Goal: Task Accomplishment & Management: Manage account settings

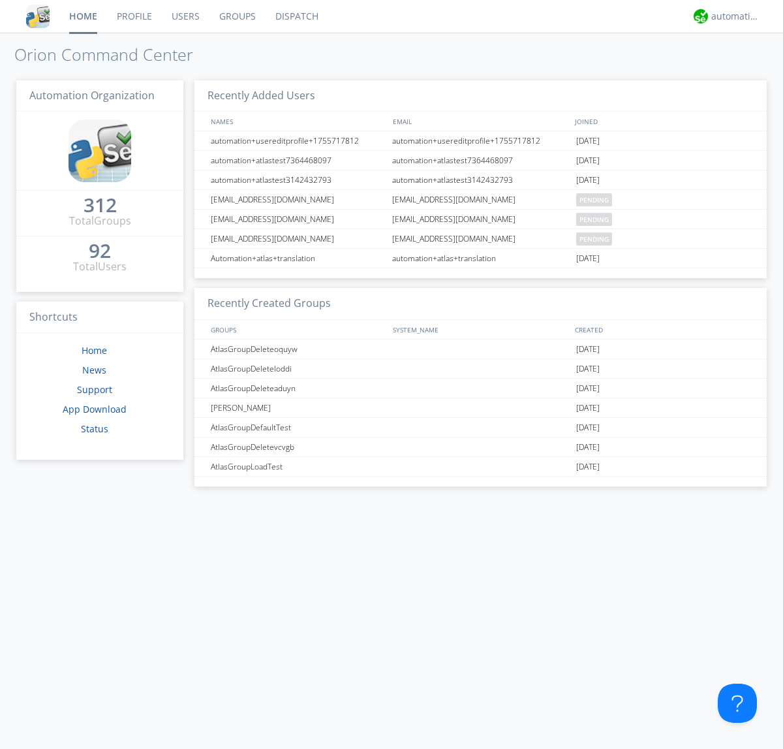
click at [236, 16] on link "Groups" at bounding box center [238, 16] width 56 height 33
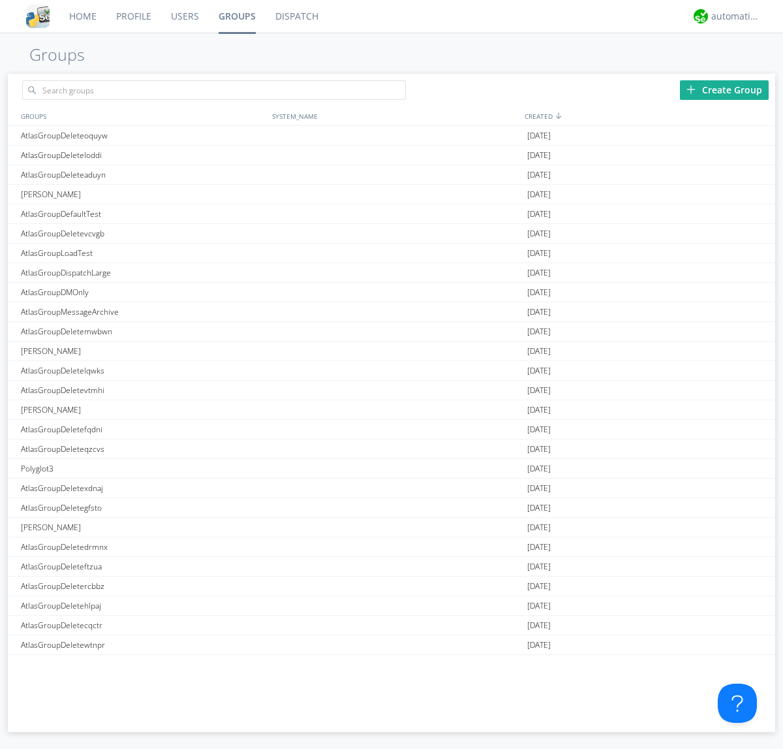
click at [725, 89] on div "Create Group" at bounding box center [724, 90] width 89 height 20
click at [236, 16] on link "Groups" at bounding box center [237, 16] width 57 height 33
type input "AtlasGroupDeletewryio"
click at [143, 135] on div "AtlasGroupDeletewryio" at bounding box center [143, 135] width 251 height 19
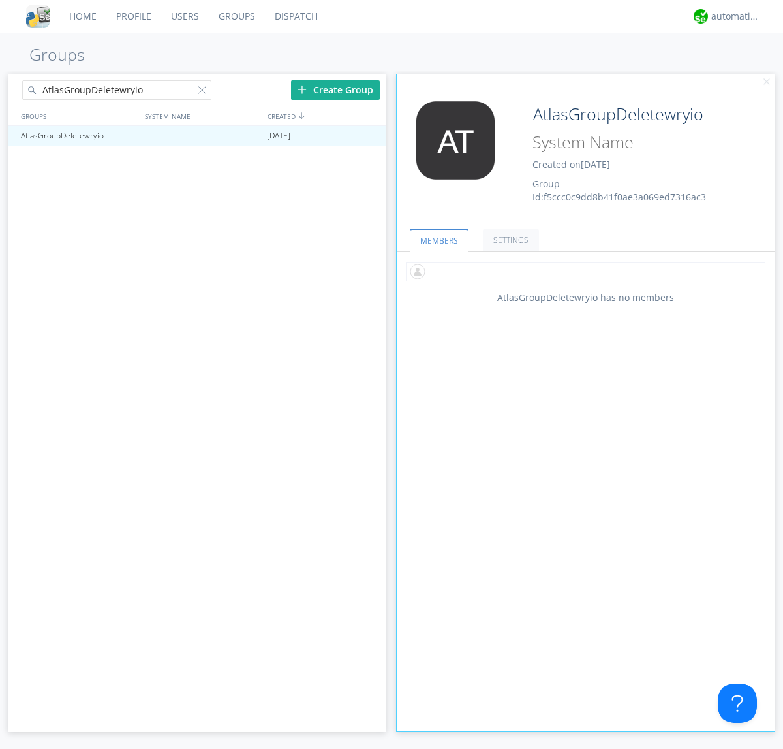
click at [586, 271] on input "text" at bounding box center [586, 272] width 360 height 20
type input "automation+atlas0005"
click at [583, 271] on input "text" at bounding box center [586, 272] width 360 height 20
type input "automation+atlas0004"
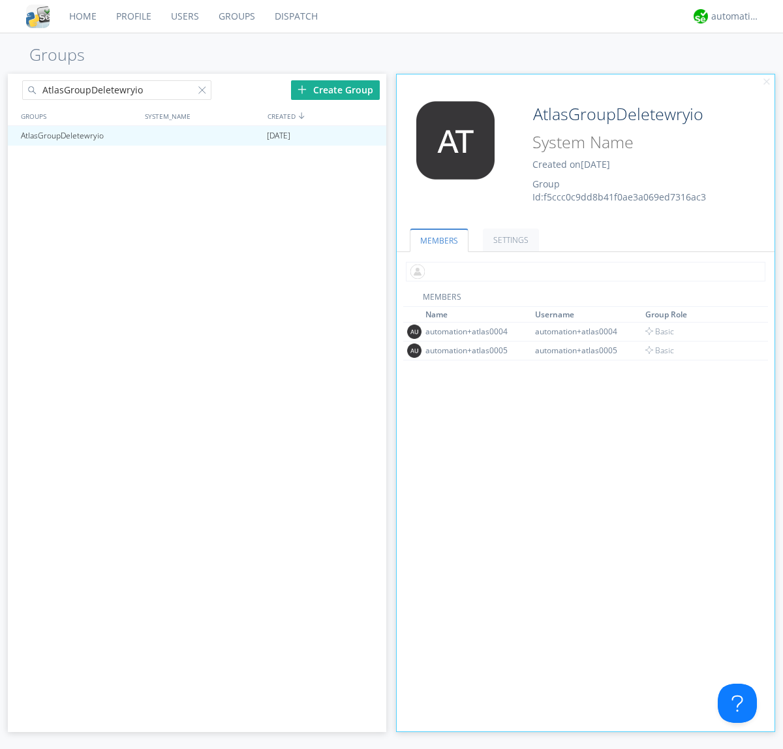
click at [583, 271] on input "text" at bounding box center [586, 272] width 360 height 20
click at [656, 350] on span "Basic" at bounding box center [660, 350] width 29 height 11
click at [583, 271] on input "text" at bounding box center [586, 272] width 360 height 20
click at [656, 331] on span "Basic" at bounding box center [660, 331] width 29 height 11
click at [370, 136] on div at bounding box center [370, 136] width 13 height 10
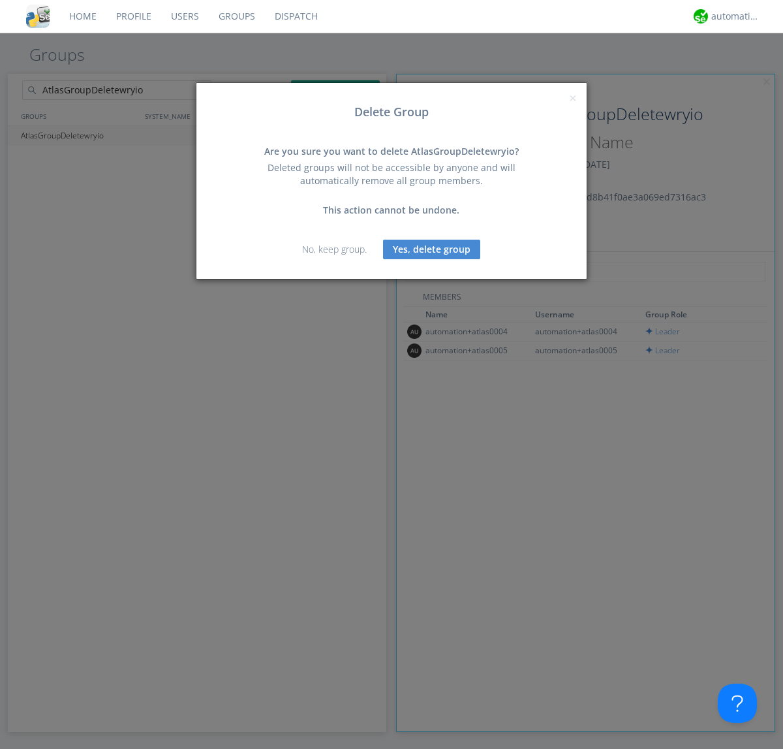
click at [432, 249] on button "Yes, delete group" at bounding box center [431, 250] width 97 height 20
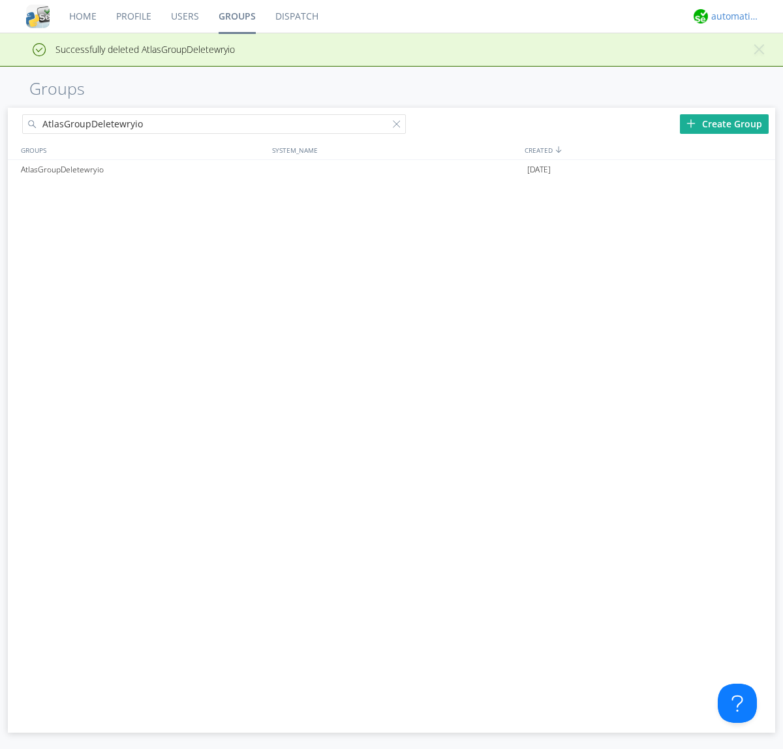
click at [732, 16] on div "automation+atlas" at bounding box center [736, 16] width 49 height 13
